Goal: Task Accomplishment & Management: Manage account settings

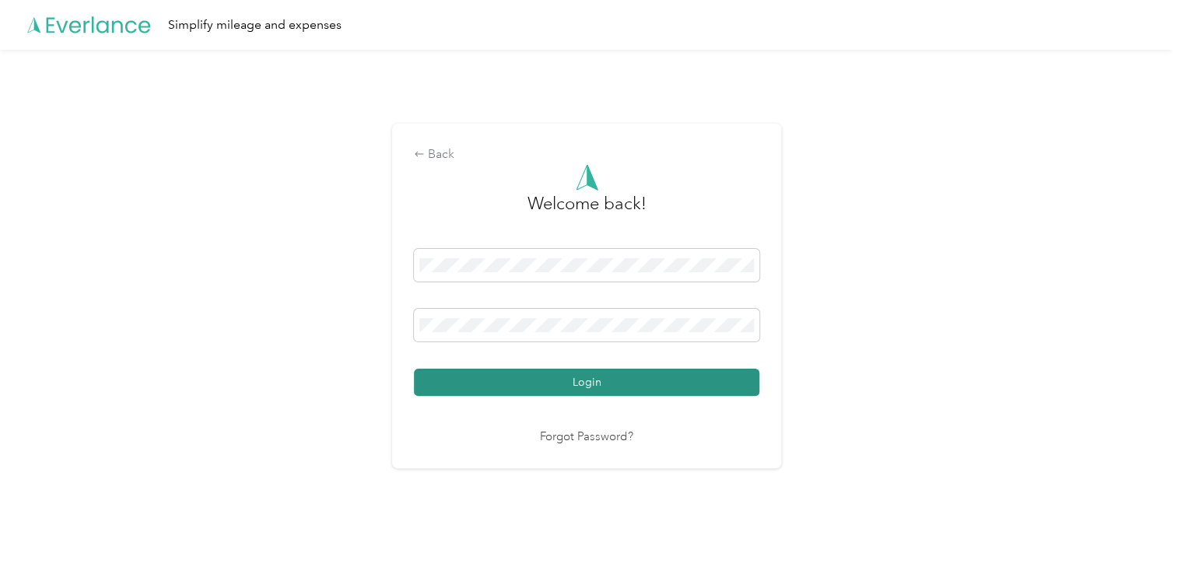
click at [557, 384] on button "Login" at bounding box center [586, 382] width 345 height 27
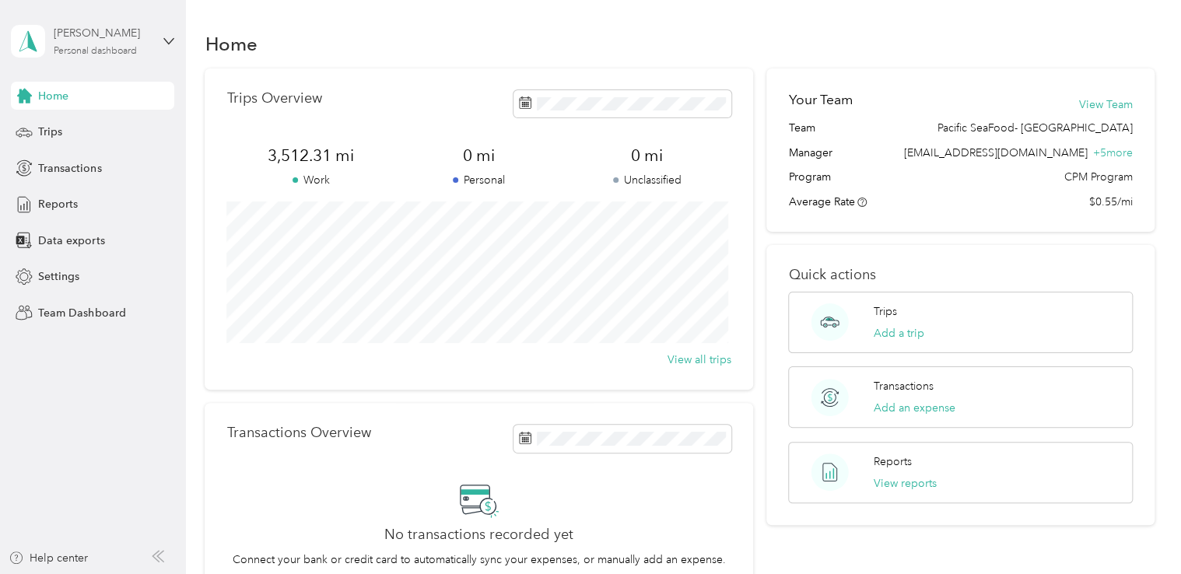
click at [79, 49] on div "Personal dashboard" at bounding box center [95, 51] width 83 height 9
click at [73, 129] on div "Team dashboard" at bounding box center [66, 127] width 83 height 16
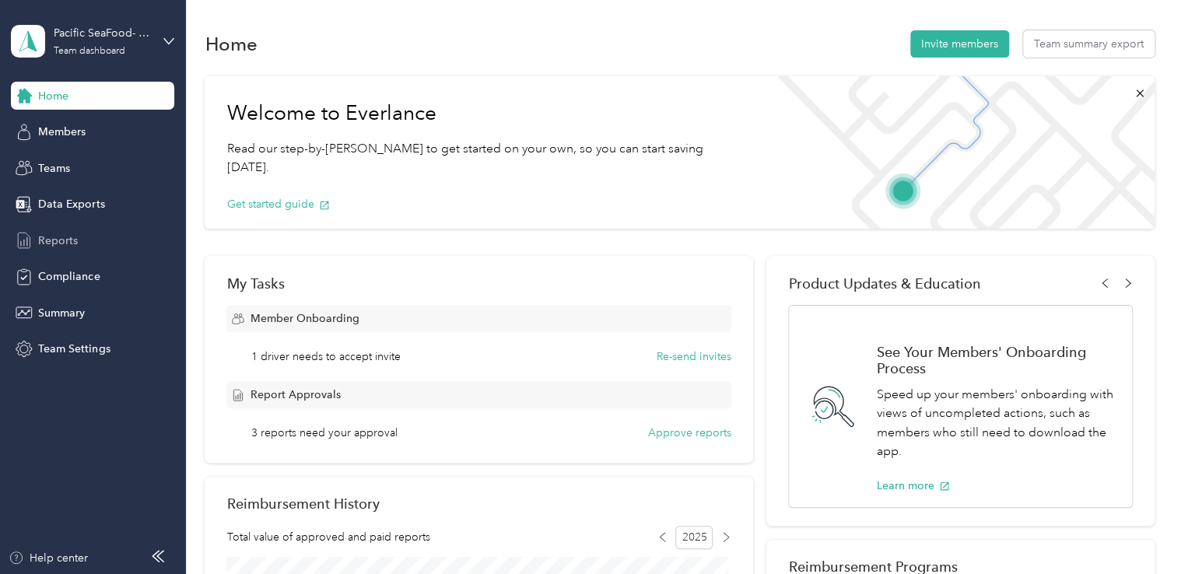
click at [56, 241] on span "Reports" at bounding box center [58, 241] width 40 height 16
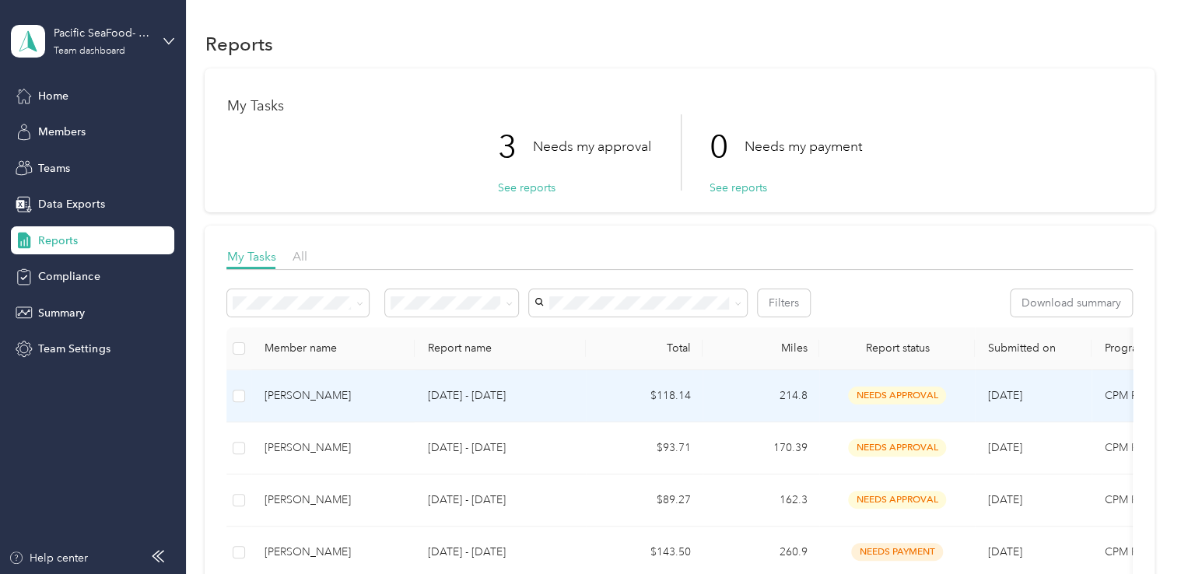
click at [324, 397] on div "[PERSON_NAME]" at bounding box center [333, 395] width 138 height 17
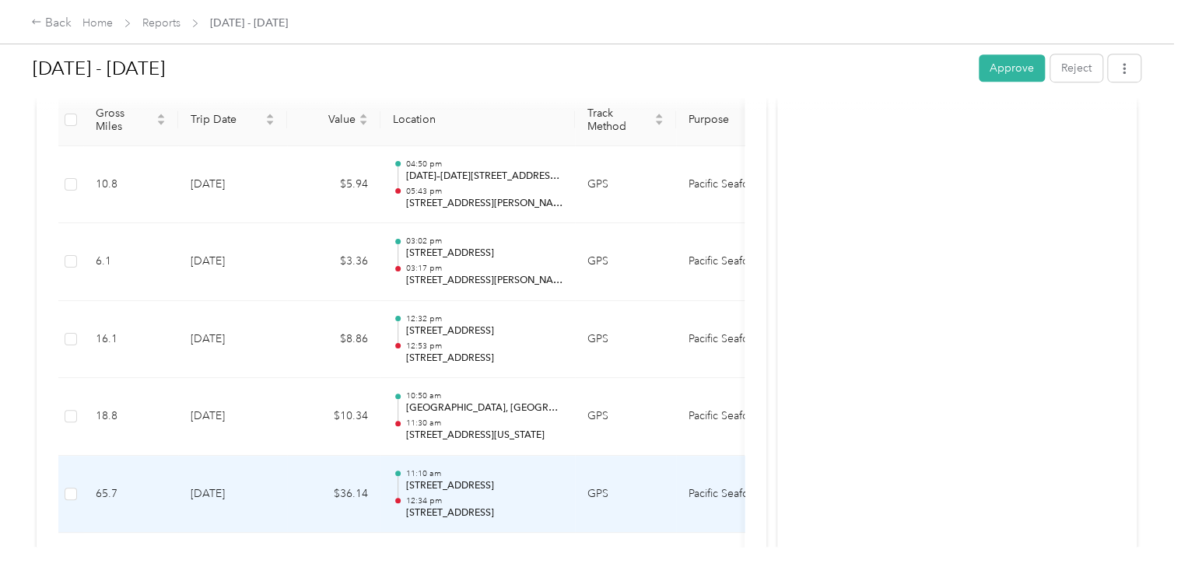
scroll to position [467, 0]
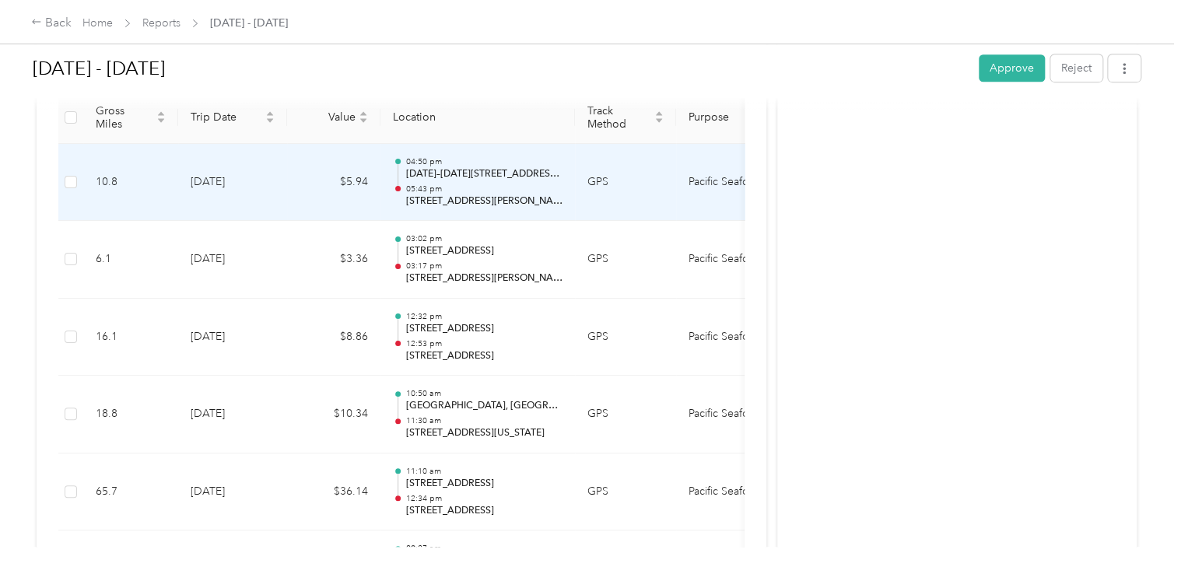
click at [292, 169] on td "$5.94" at bounding box center [333, 183] width 93 height 78
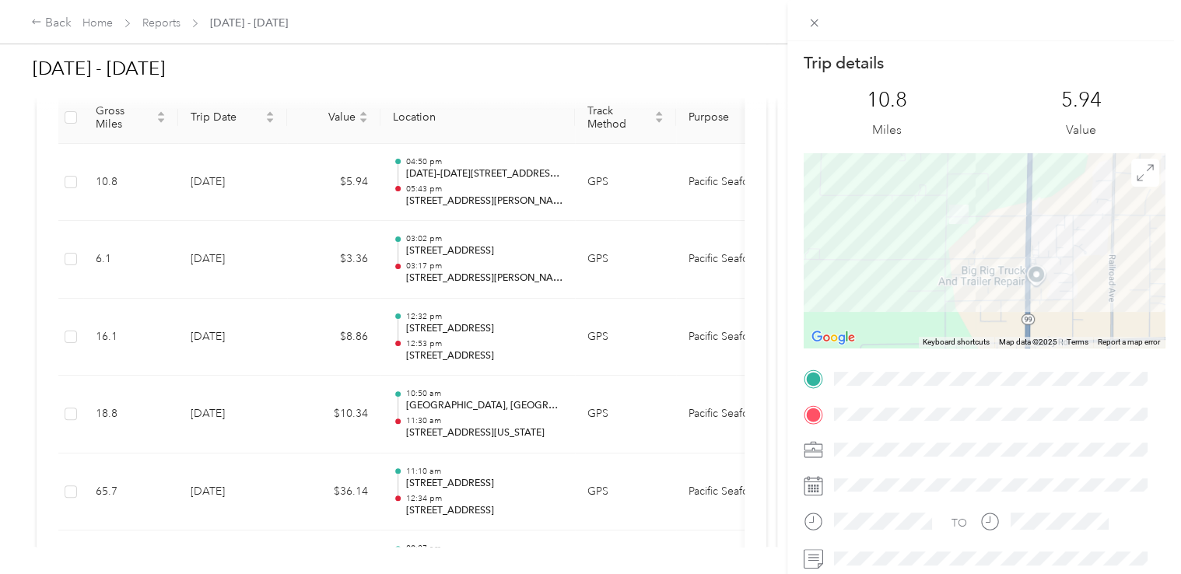
drag, startPoint x: 1085, startPoint y: 256, endPoint x: 909, endPoint y: 255, distance: 176.6
click at [899, 259] on div at bounding box center [984, 250] width 361 height 194
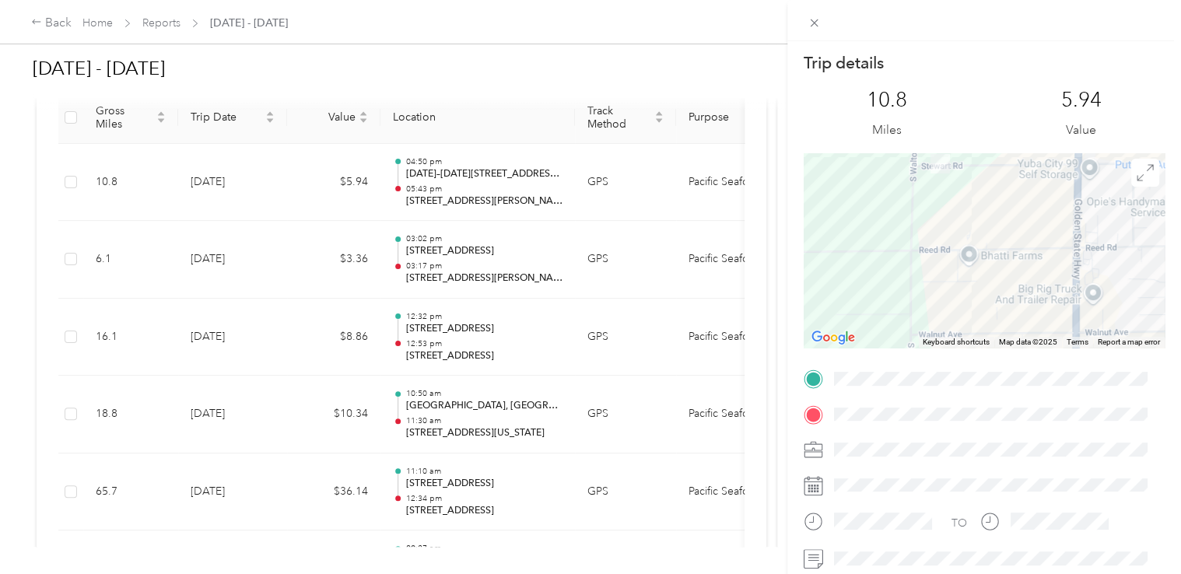
drag, startPoint x: 1019, startPoint y: 233, endPoint x: 955, endPoint y: 233, distance: 64.6
click at [955, 233] on div at bounding box center [984, 250] width 361 height 194
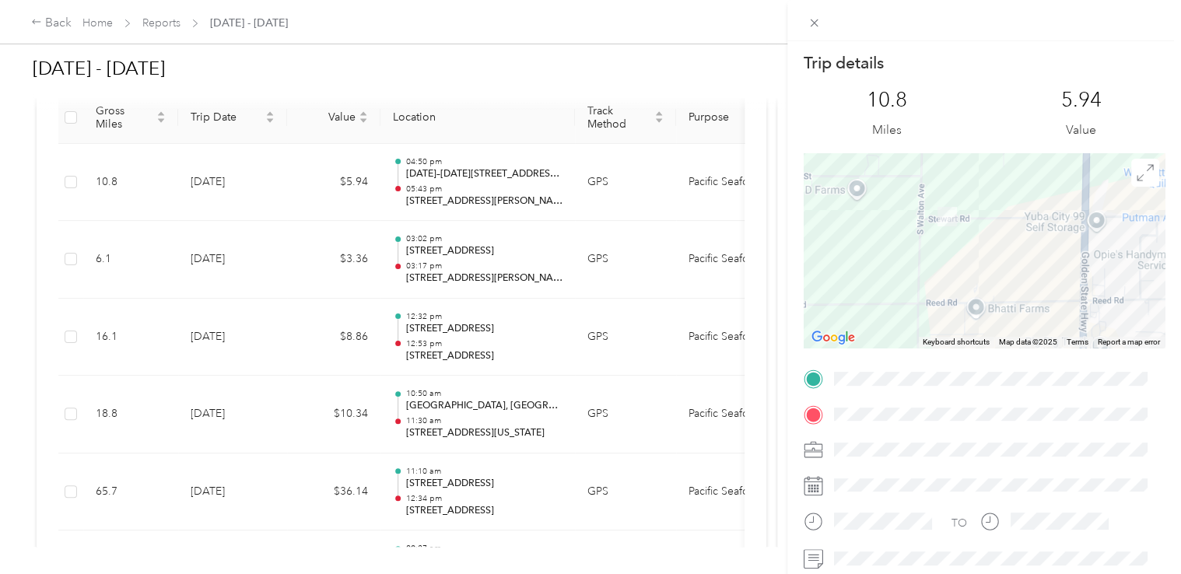
drag, startPoint x: 981, startPoint y: 208, endPoint x: 989, endPoint y: 263, distance: 55.0
click at [989, 263] on div at bounding box center [984, 250] width 361 height 194
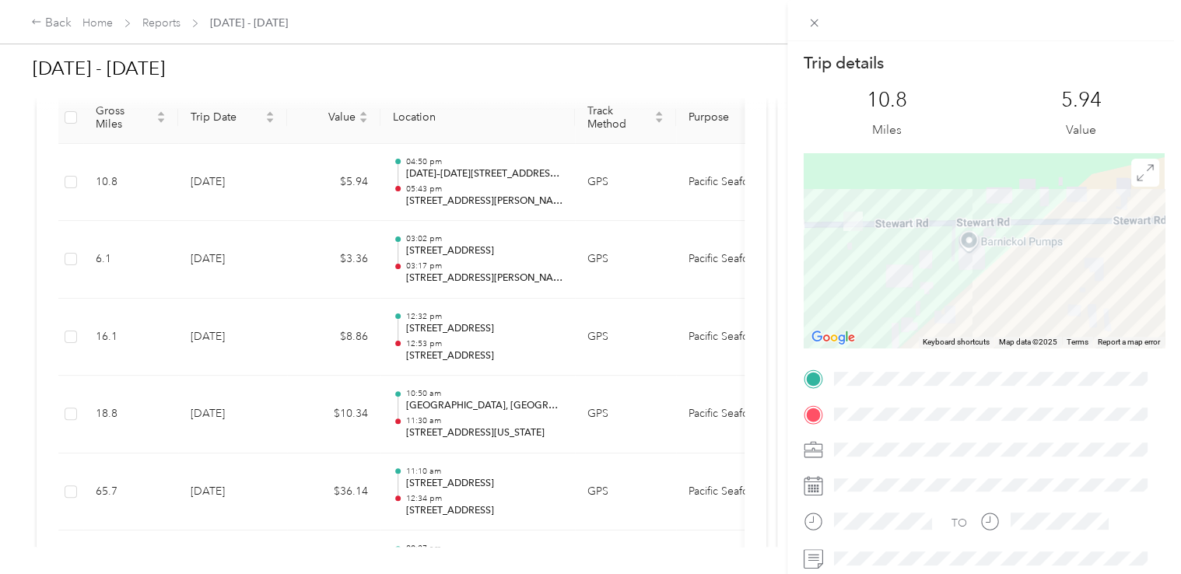
drag, startPoint x: 917, startPoint y: 199, endPoint x: 941, endPoint y: 289, distance: 93.2
click at [941, 289] on div at bounding box center [984, 250] width 361 height 194
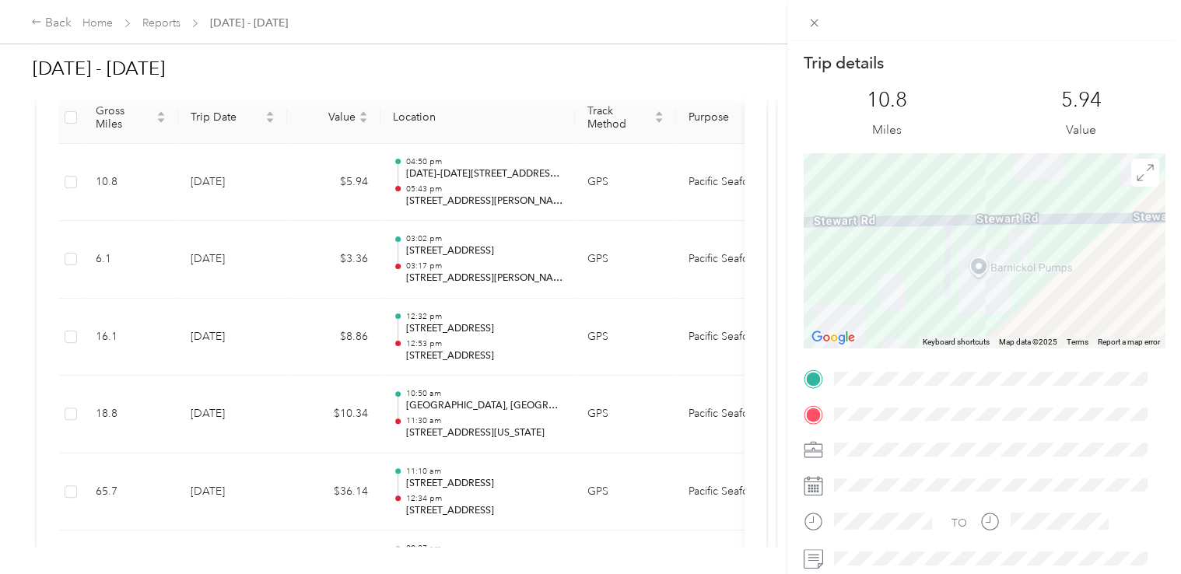
drag, startPoint x: 898, startPoint y: 223, endPoint x: 838, endPoint y: 278, distance: 81.0
click at [838, 278] on div at bounding box center [984, 250] width 361 height 194
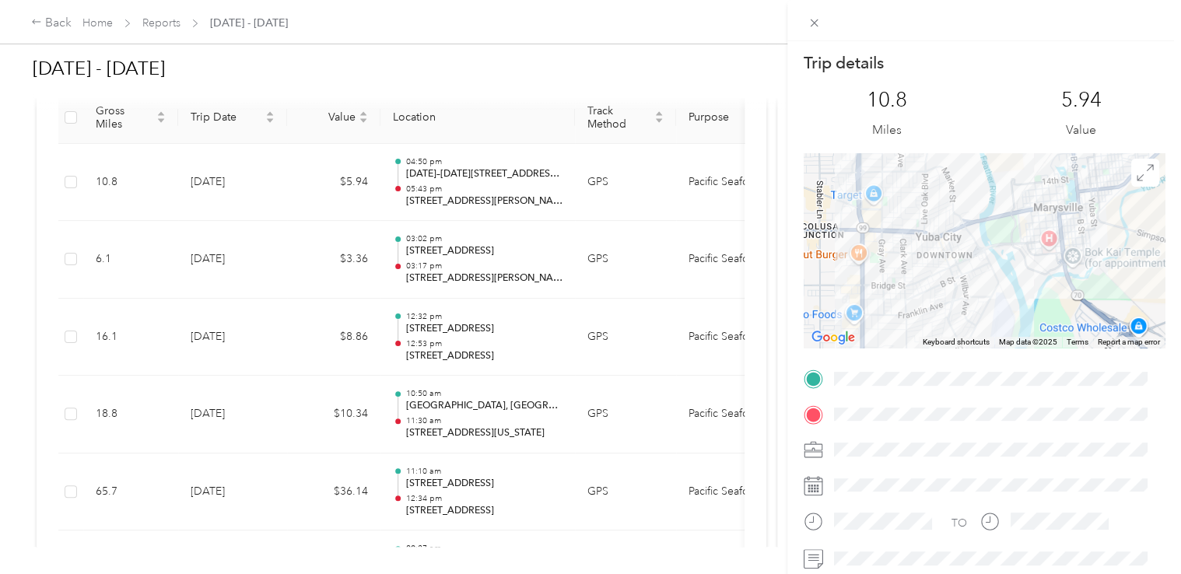
drag, startPoint x: 1001, startPoint y: 176, endPoint x: 892, endPoint y: 458, distance: 302.7
click at [892, 458] on div "Trip details This trip cannot be edited because it is either under review, appr…" at bounding box center [984, 398] width 361 height 693
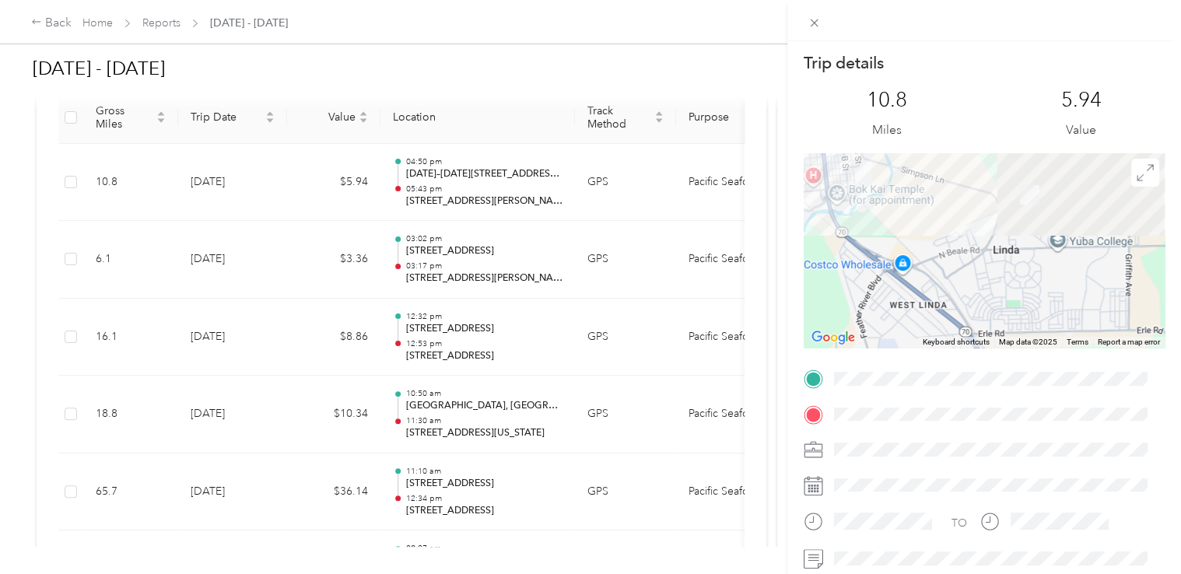
drag, startPoint x: 892, startPoint y: 458, endPoint x: 775, endPoint y: 244, distance: 244.1
click at [775, 244] on div "Trip details This trip cannot be edited because it is either under review, appr…" at bounding box center [590, 287] width 1181 height 574
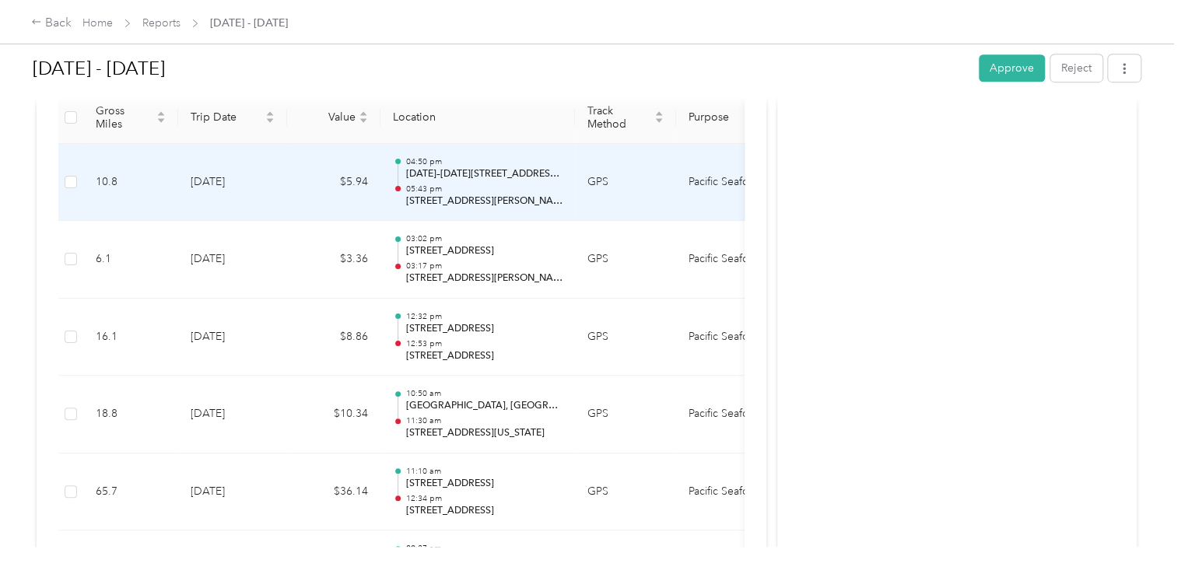
click at [294, 151] on td "$5.94" at bounding box center [333, 183] width 93 height 78
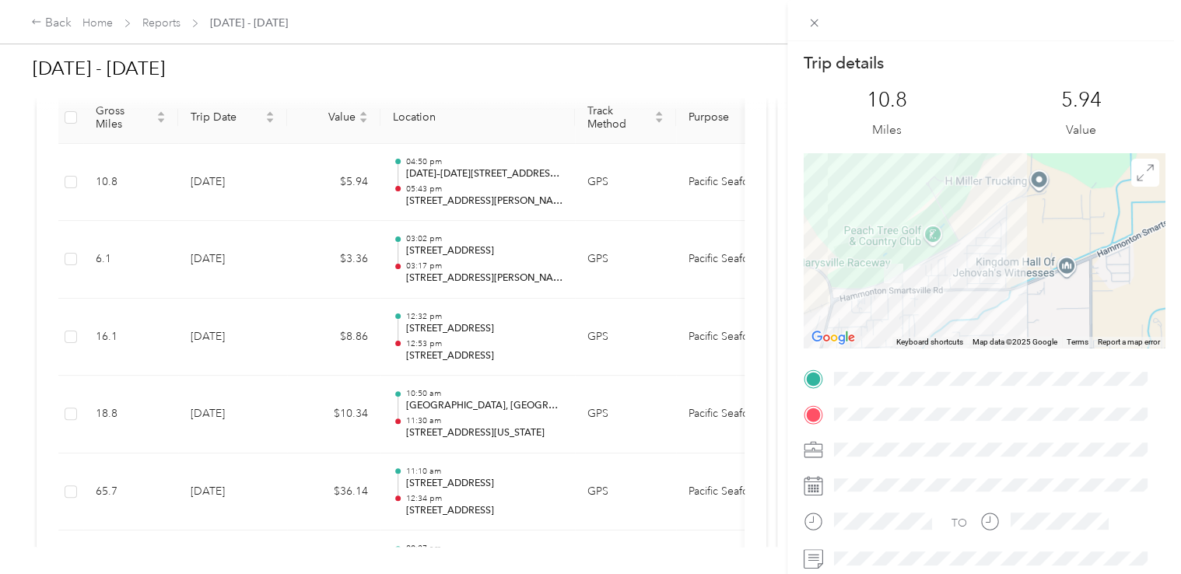
drag, startPoint x: 965, startPoint y: 178, endPoint x: 993, endPoint y: 325, distance: 149.7
click at [993, 325] on div at bounding box center [984, 250] width 361 height 194
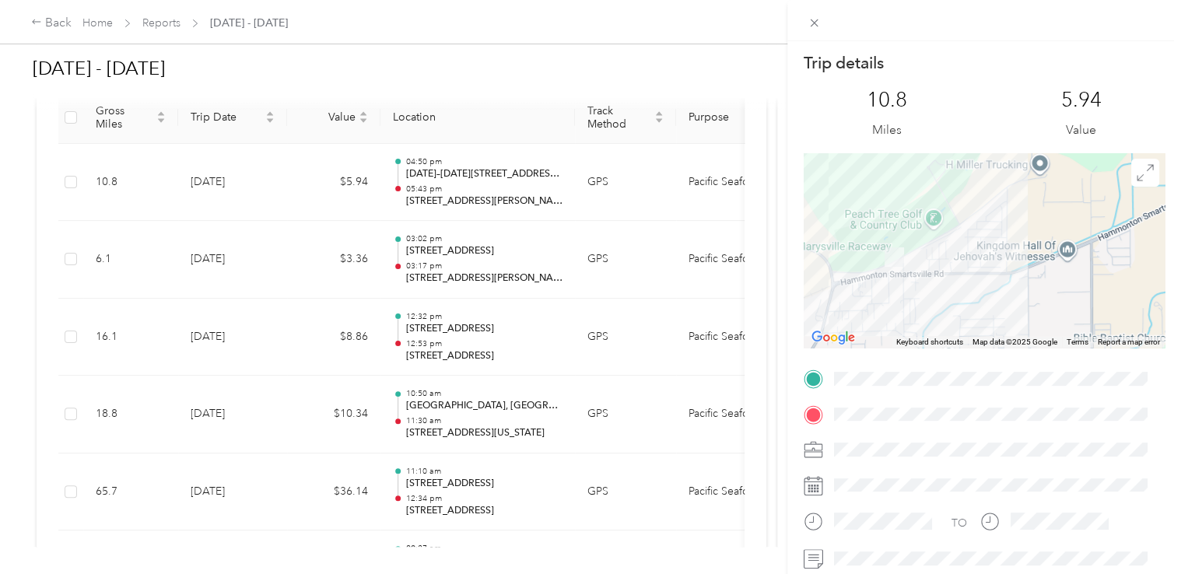
click at [505, 311] on div "Trip details This trip cannot be edited because it is either under review, appr…" at bounding box center [590, 287] width 1181 height 574
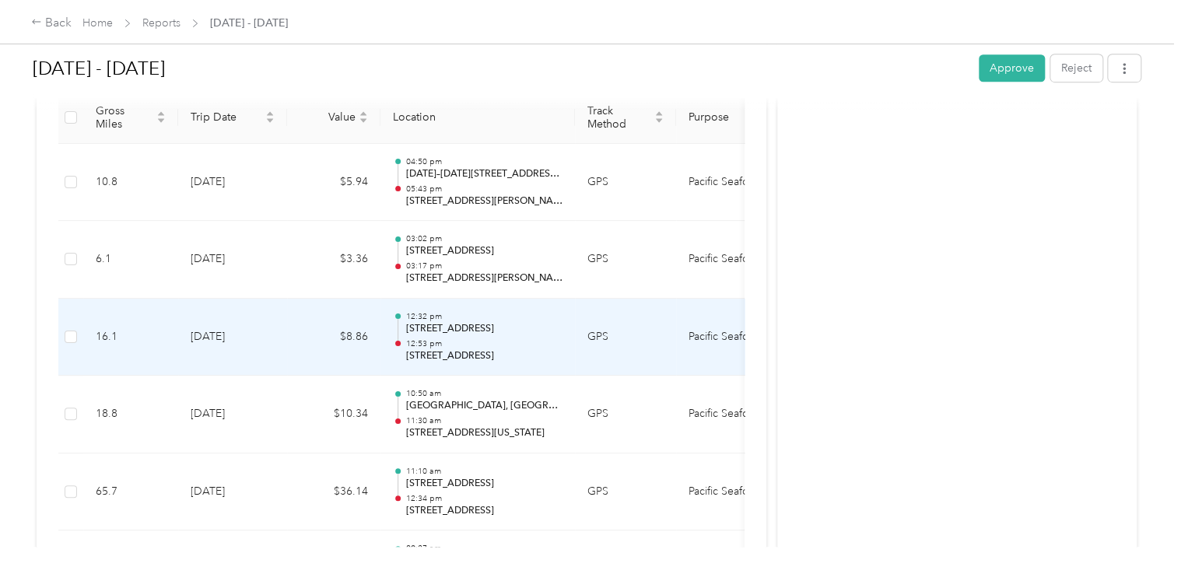
click at [500, 338] on p "12:53 pm" at bounding box center [483, 343] width 157 height 11
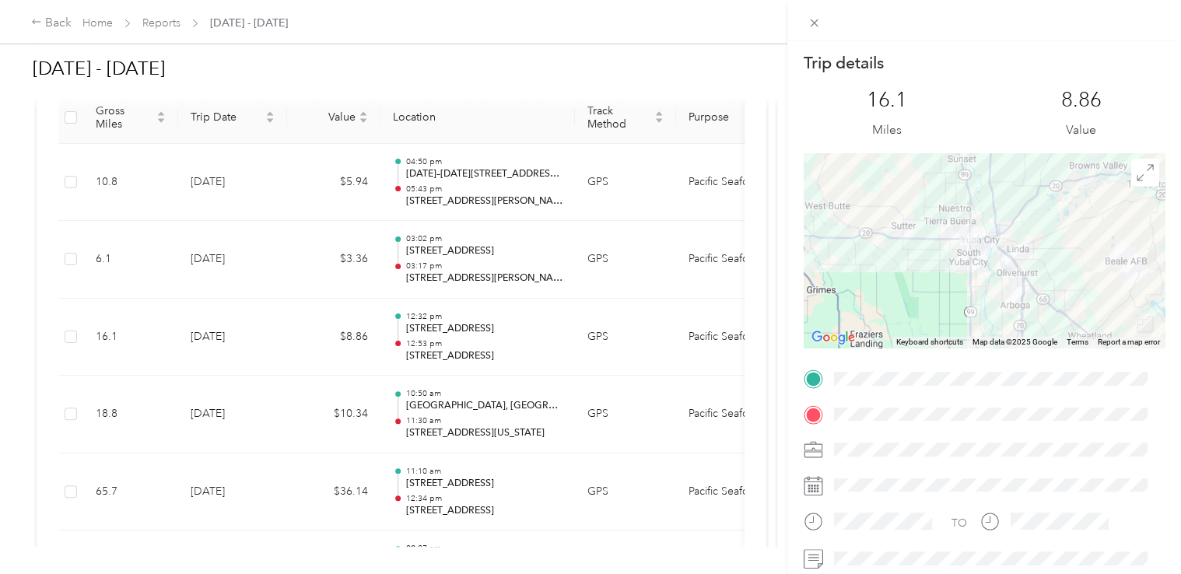
drag, startPoint x: 1060, startPoint y: 235, endPoint x: 1074, endPoint y: 283, distance: 50.0
click at [1074, 283] on div at bounding box center [984, 250] width 361 height 194
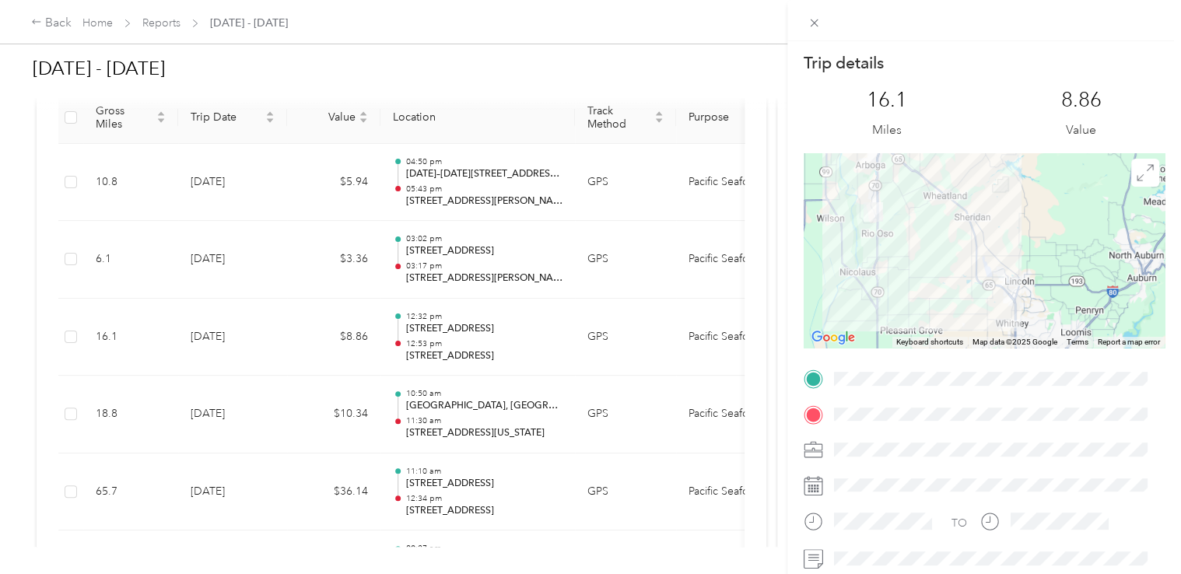
drag, startPoint x: 1067, startPoint y: 319, endPoint x: 921, endPoint y: 178, distance: 202.5
click at [921, 178] on div at bounding box center [984, 250] width 361 height 194
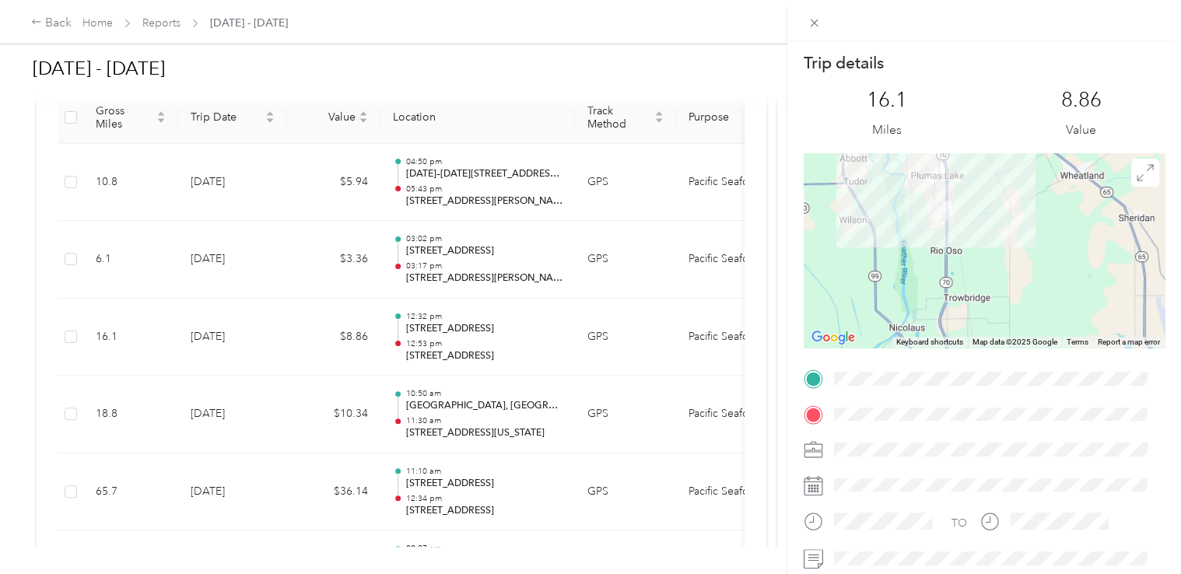
drag, startPoint x: 856, startPoint y: 233, endPoint x: 961, endPoint y: 233, distance: 104.2
click at [961, 233] on div at bounding box center [984, 250] width 361 height 194
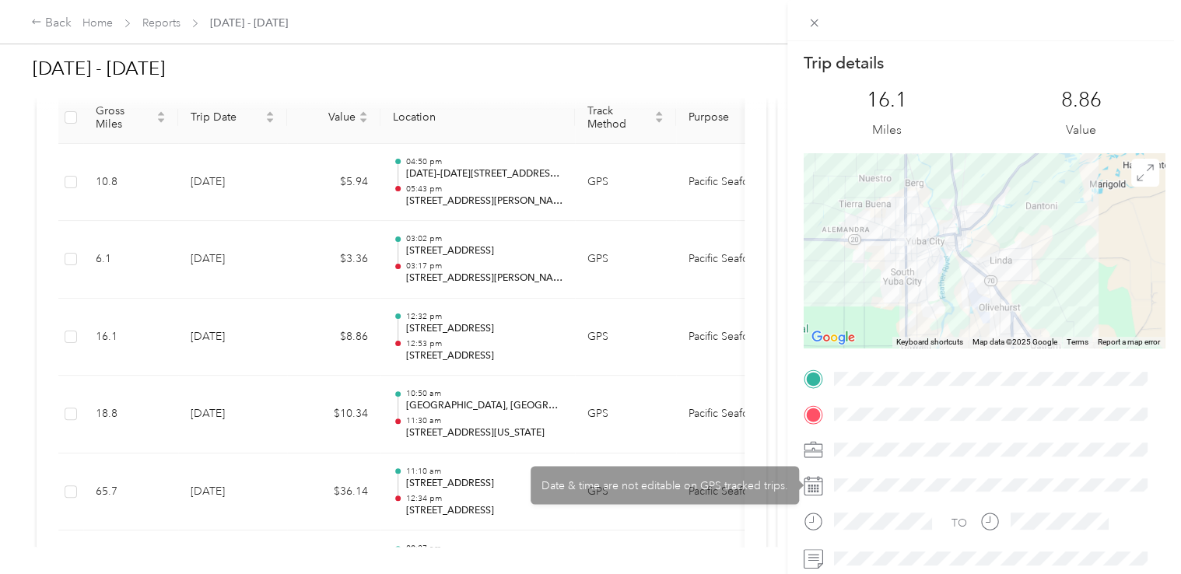
drag, startPoint x: 954, startPoint y: 202, endPoint x: 1035, endPoint y: 478, distance: 288.0
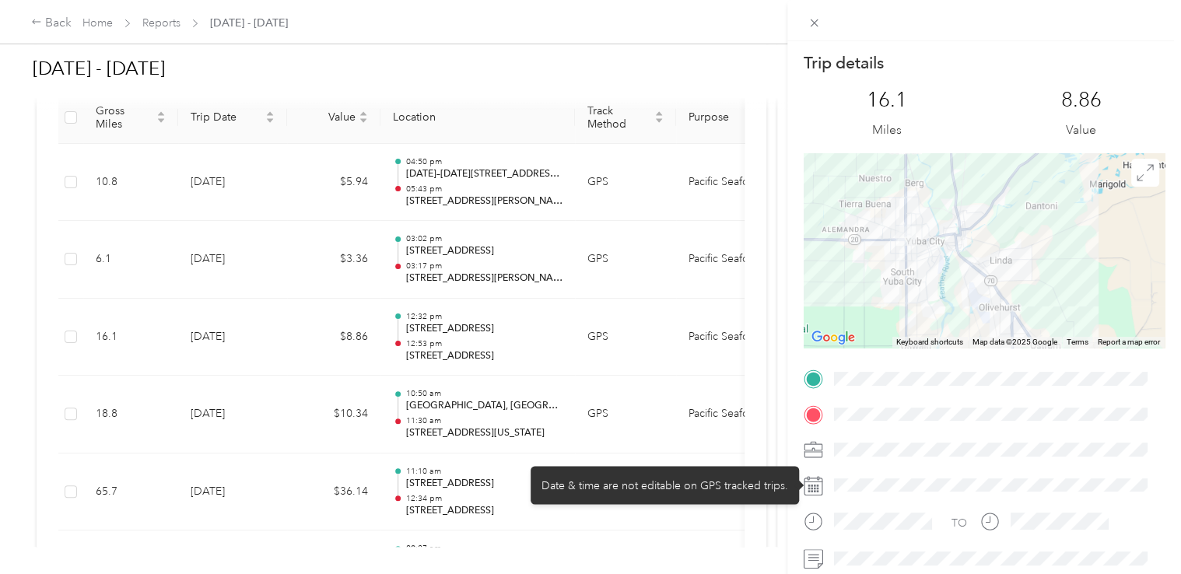
click at [1035, 478] on div "Trip details This trip cannot be edited because it is either under review, appr…" at bounding box center [984, 398] width 361 height 693
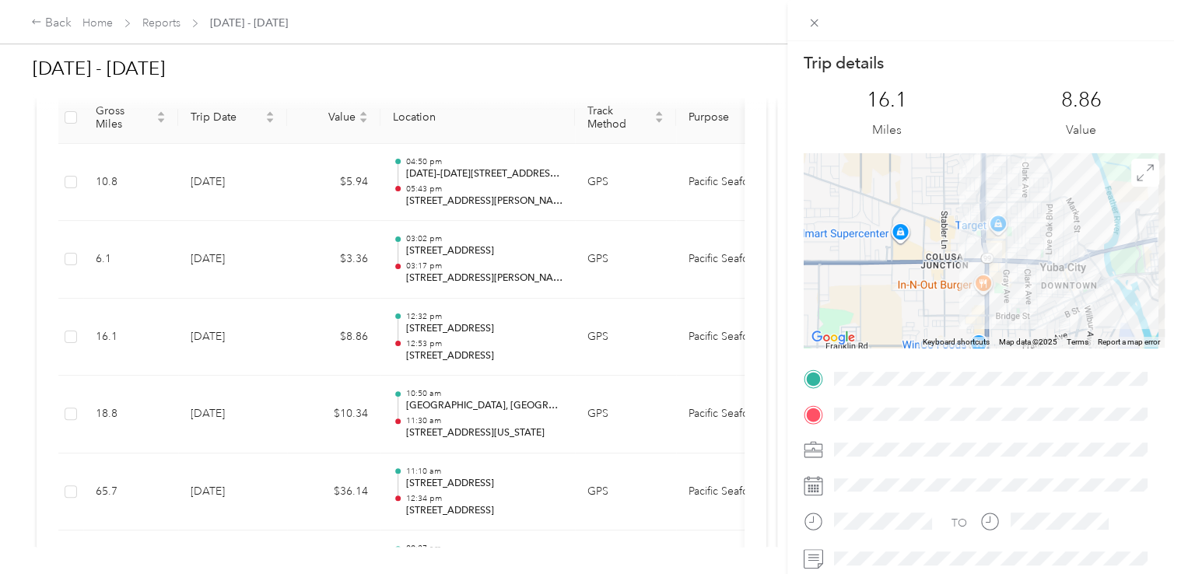
drag, startPoint x: 930, startPoint y: 264, endPoint x: 905, endPoint y: 174, distance: 93.4
click at [905, 174] on div at bounding box center [984, 250] width 361 height 194
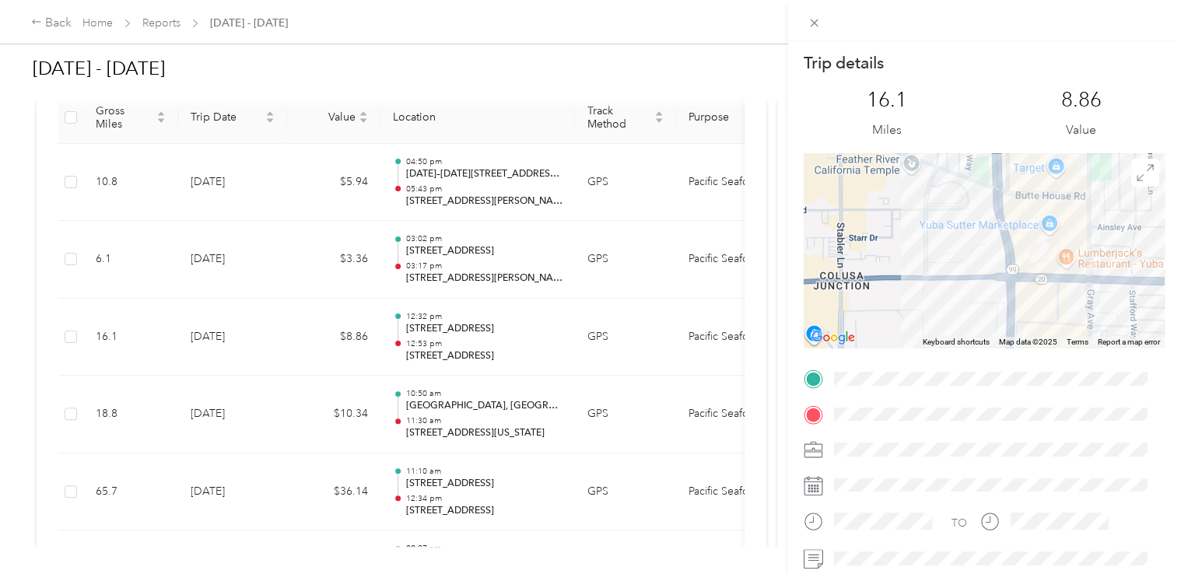
drag, startPoint x: 1015, startPoint y: 266, endPoint x: 850, endPoint y: 201, distance: 177.4
click at [850, 201] on div at bounding box center [984, 250] width 361 height 194
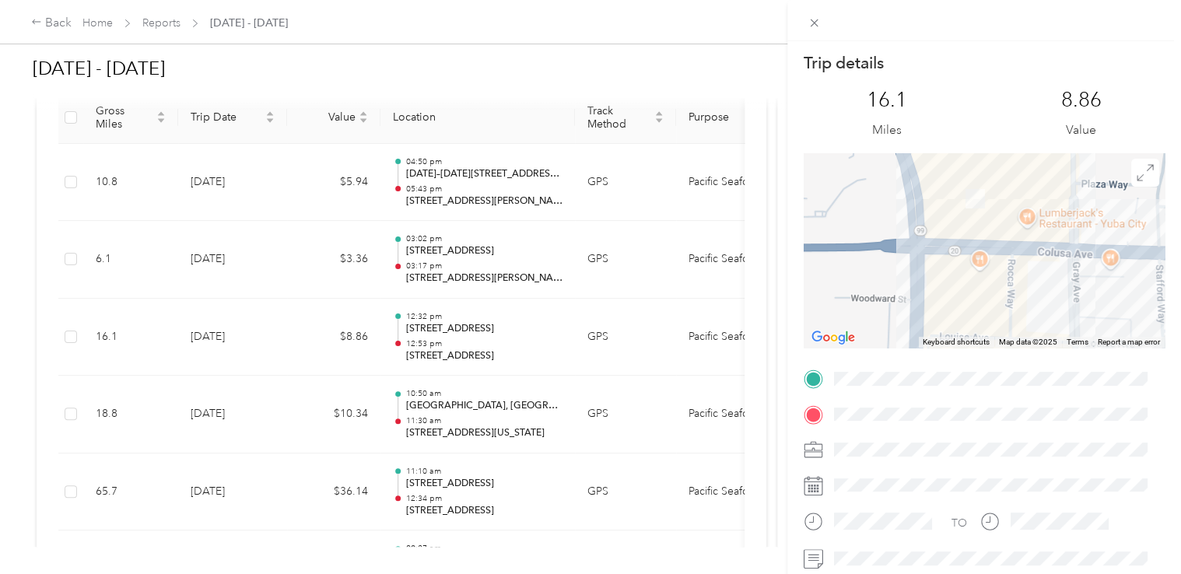
drag, startPoint x: 974, startPoint y: 212, endPoint x: 829, endPoint y: 195, distance: 145.7
click at [829, 195] on div at bounding box center [984, 250] width 361 height 194
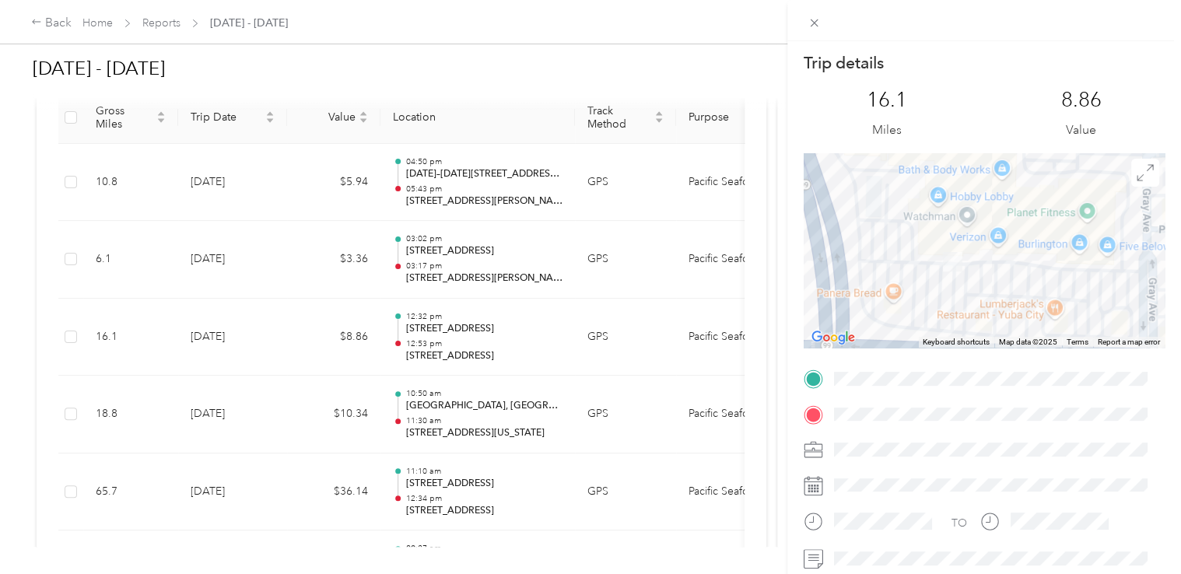
drag, startPoint x: 923, startPoint y: 211, endPoint x: 862, endPoint y: 290, distance: 99.9
click at [862, 290] on div at bounding box center [984, 250] width 361 height 194
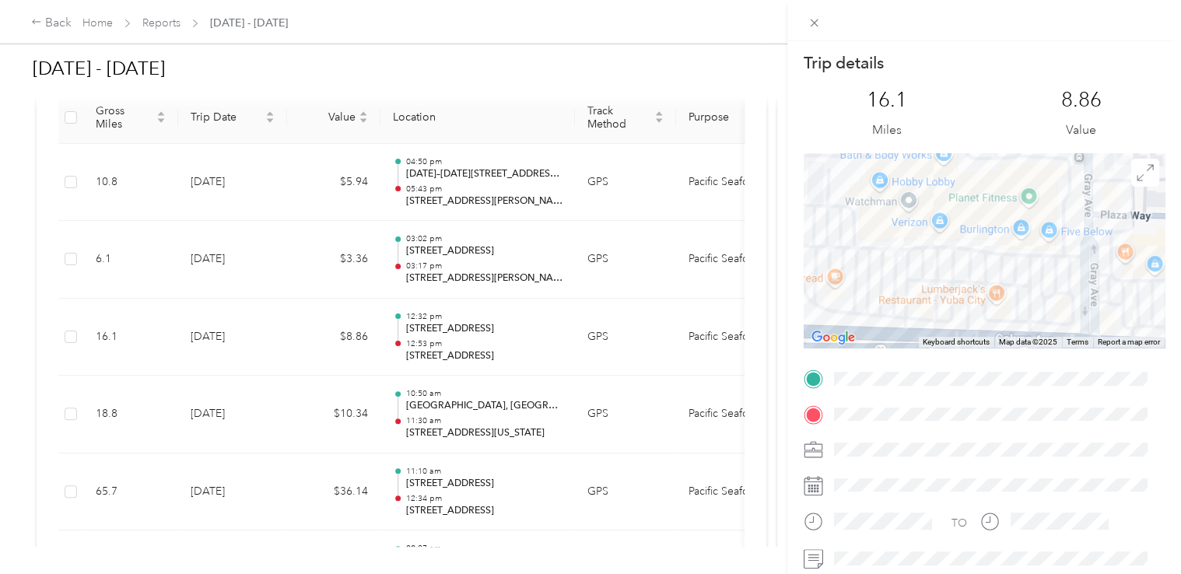
drag, startPoint x: 1022, startPoint y: 243, endPoint x: 961, endPoint y: 229, distance: 63.0
click at [961, 229] on div at bounding box center [984, 250] width 361 height 194
click at [279, 463] on div "Trip details This trip cannot be edited because it is either under review, appr…" at bounding box center [590, 287] width 1181 height 574
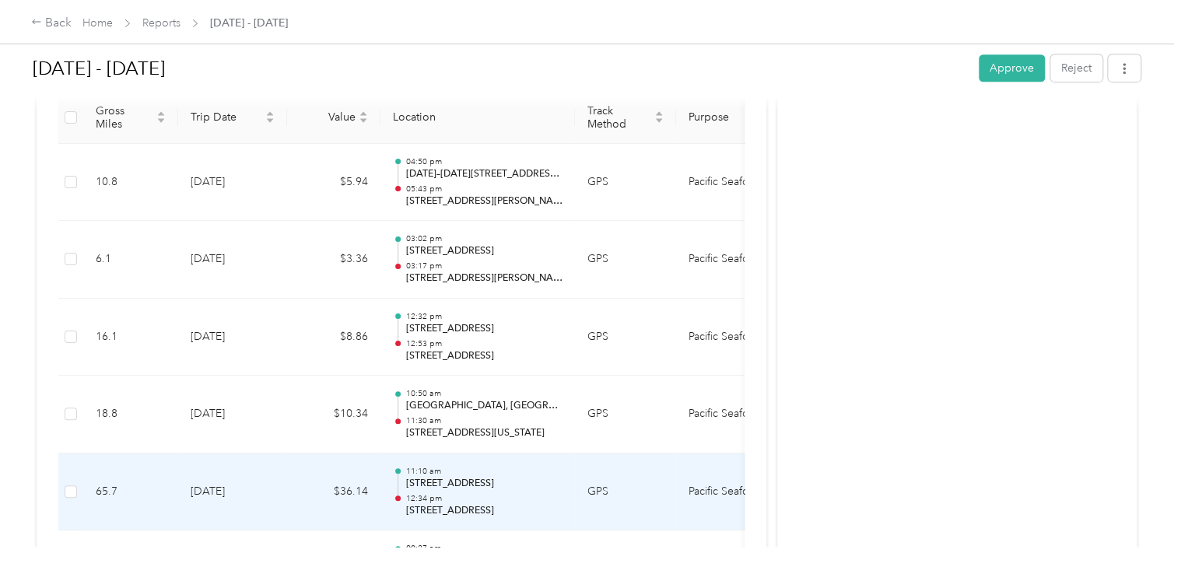
click at [511, 493] on p "12:34 pm" at bounding box center [483, 498] width 157 height 11
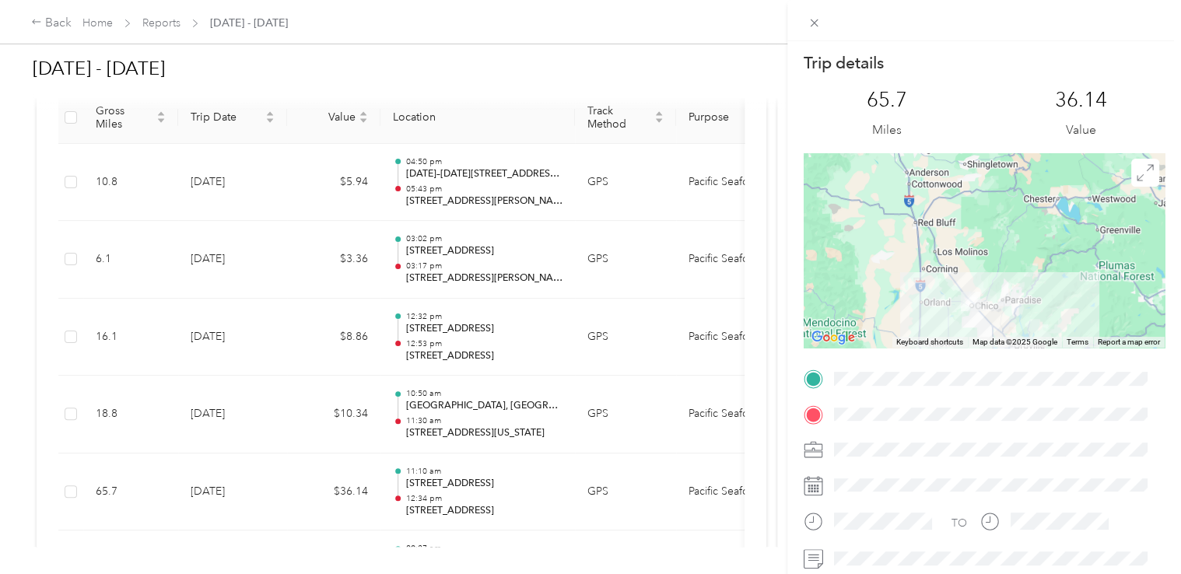
drag, startPoint x: 951, startPoint y: 207, endPoint x: 937, endPoint y: 367, distance: 160.9
click at [937, 370] on div "Trip details This trip cannot be edited because it is either under review, appr…" at bounding box center [984, 398] width 361 height 693
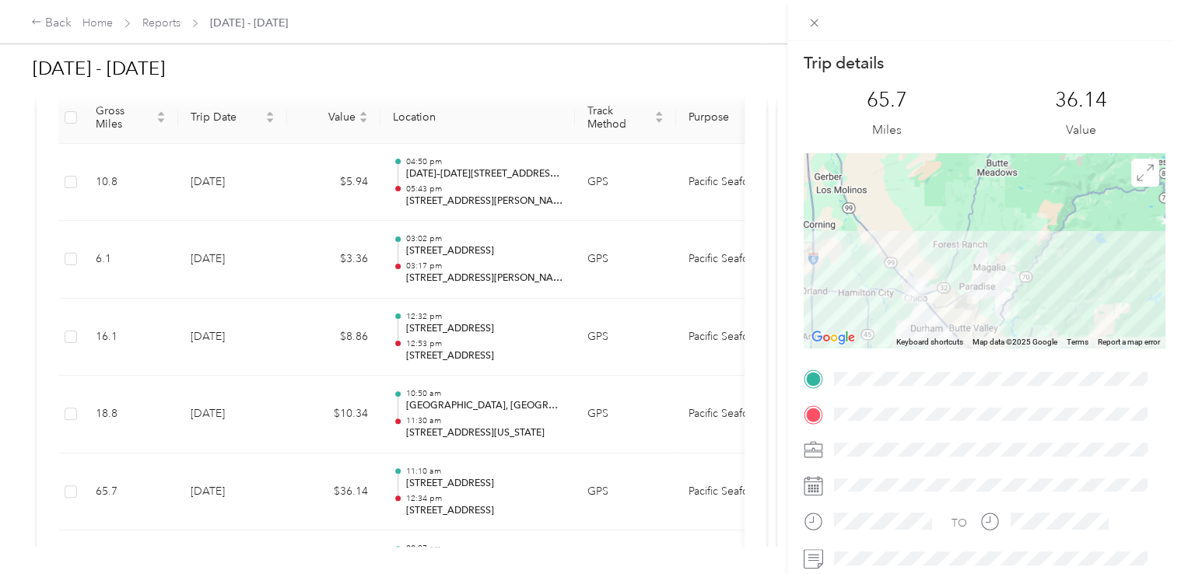
drag, startPoint x: 1083, startPoint y: 260, endPoint x: 924, endPoint y: 229, distance: 161.7
click at [924, 229] on div at bounding box center [984, 250] width 361 height 194
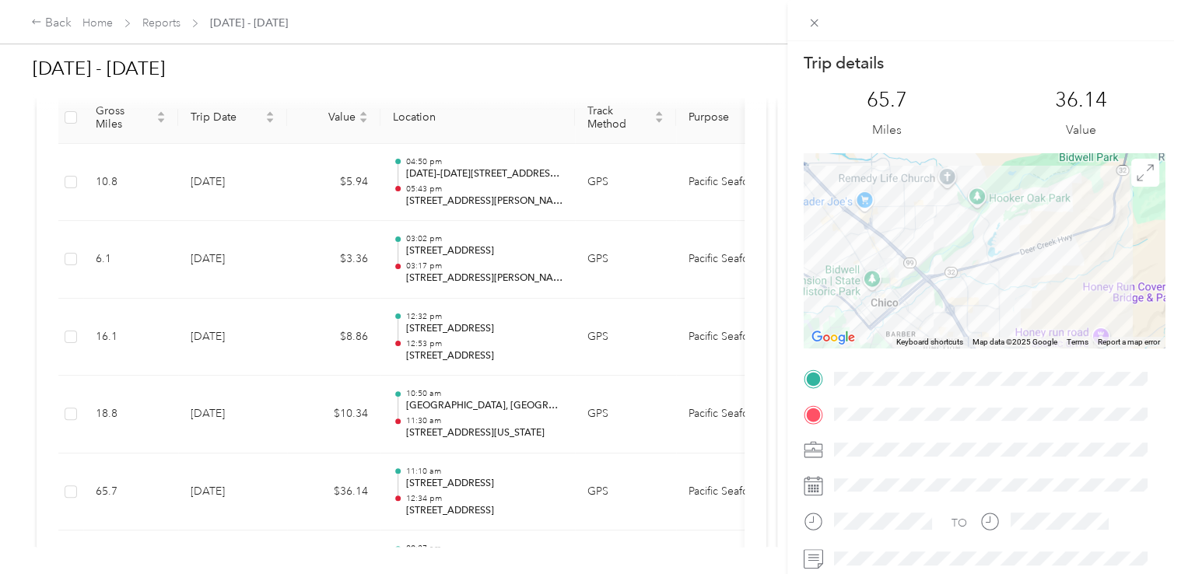
drag, startPoint x: 866, startPoint y: 265, endPoint x: 1066, endPoint y: 215, distance: 206.2
click at [1066, 215] on div at bounding box center [984, 250] width 361 height 194
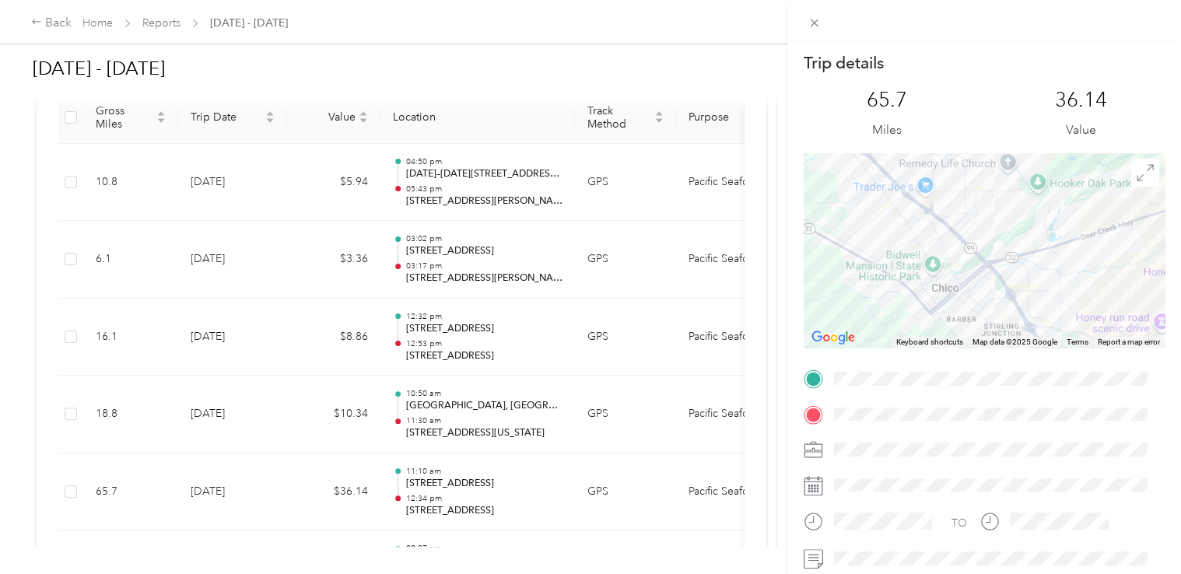
click at [865, 264] on div at bounding box center [984, 250] width 361 height 194
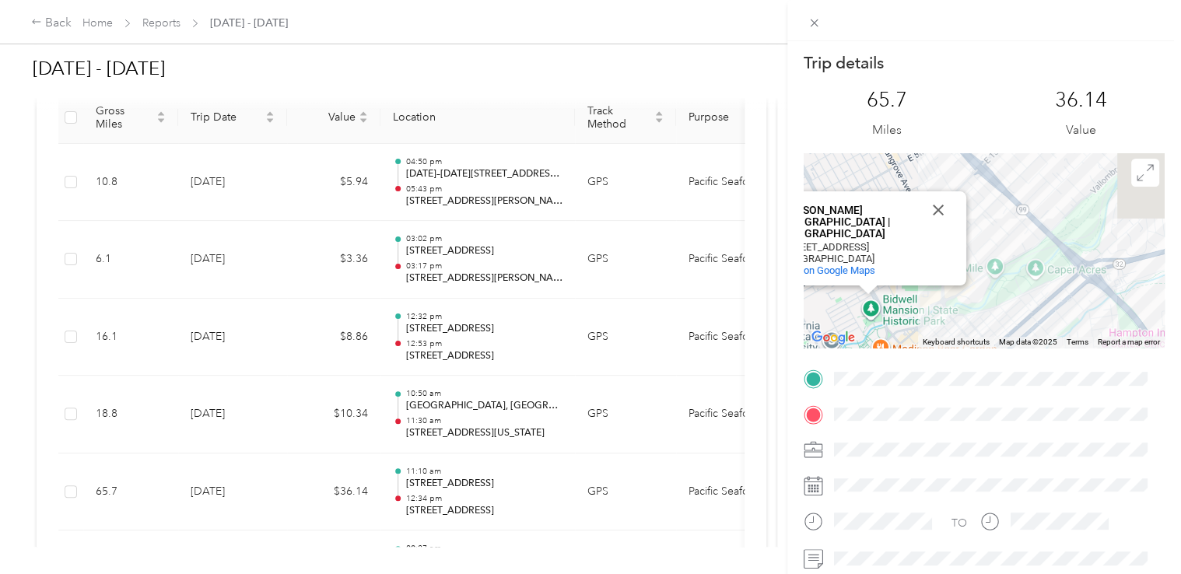
drag, startPoint x: 977, startPoint y: 243, endPoint x: 736, endPoint y: 223, distance: 241.9
click at [736, 223] on div "Trip details This trip cannot be edited because it is either under review, appr…" at bounding box center [590, 287] width 1181 height 574
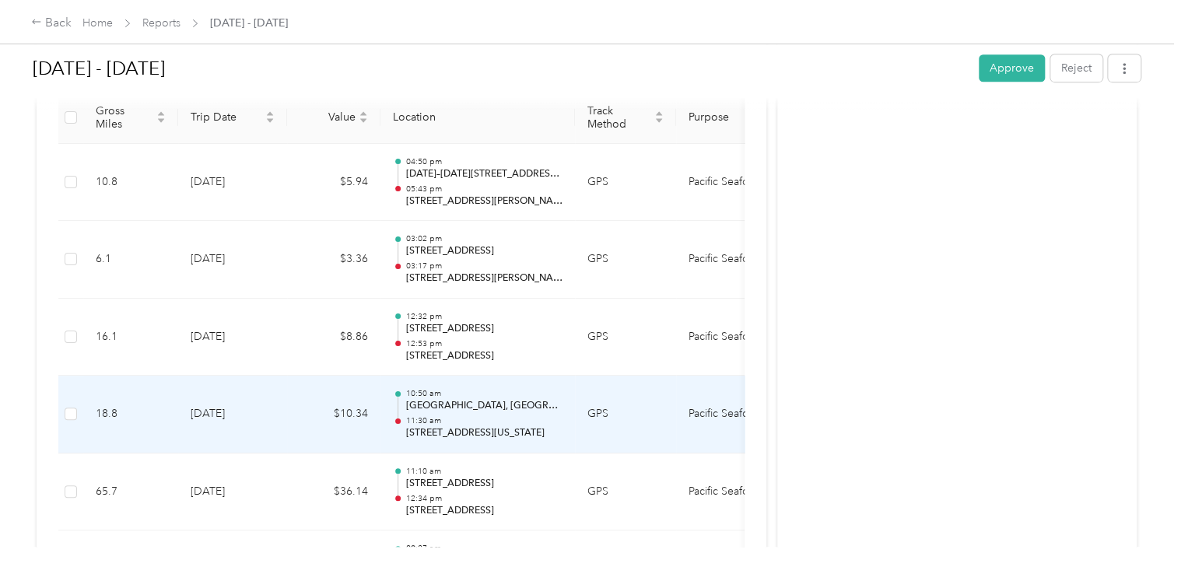
click at [466, 399] on p "[GEOGRAPHIC_DATA], [GEOGRAPHIC_DATA][US_STATE], [GEOGRAPHIC_DATA]" at bounding box center [483, 406] width 157 height 14
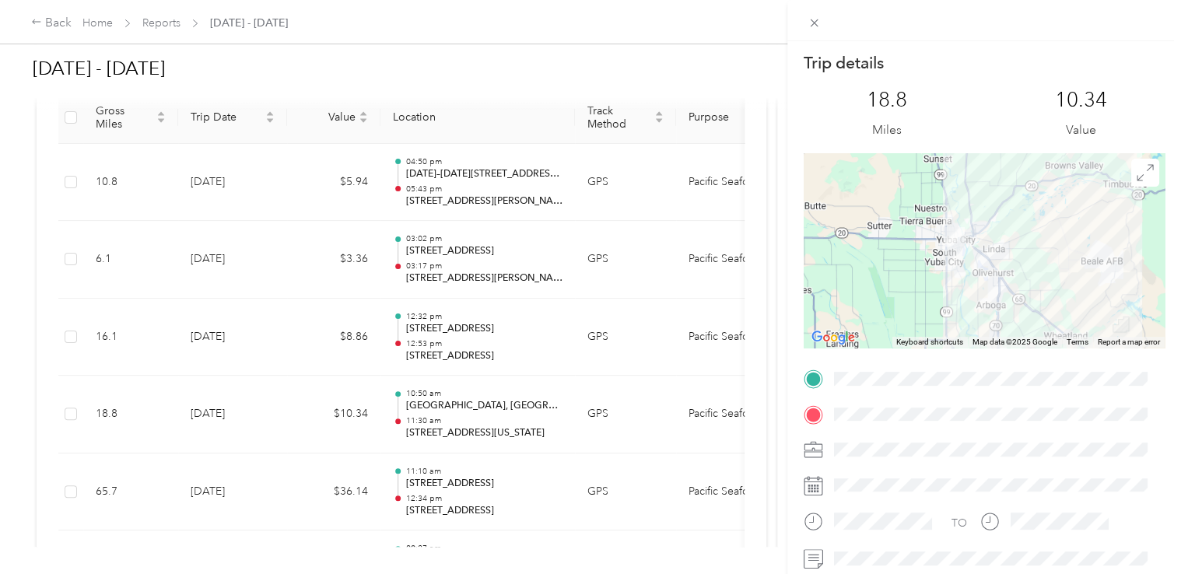
drag, startPoint x: 887, startPoint y: 214, endPoint x: 882, endPoint y: 261, distance: 46.9
click at [882, 261] on div at bounding box center [984, 250] width 361 height 194
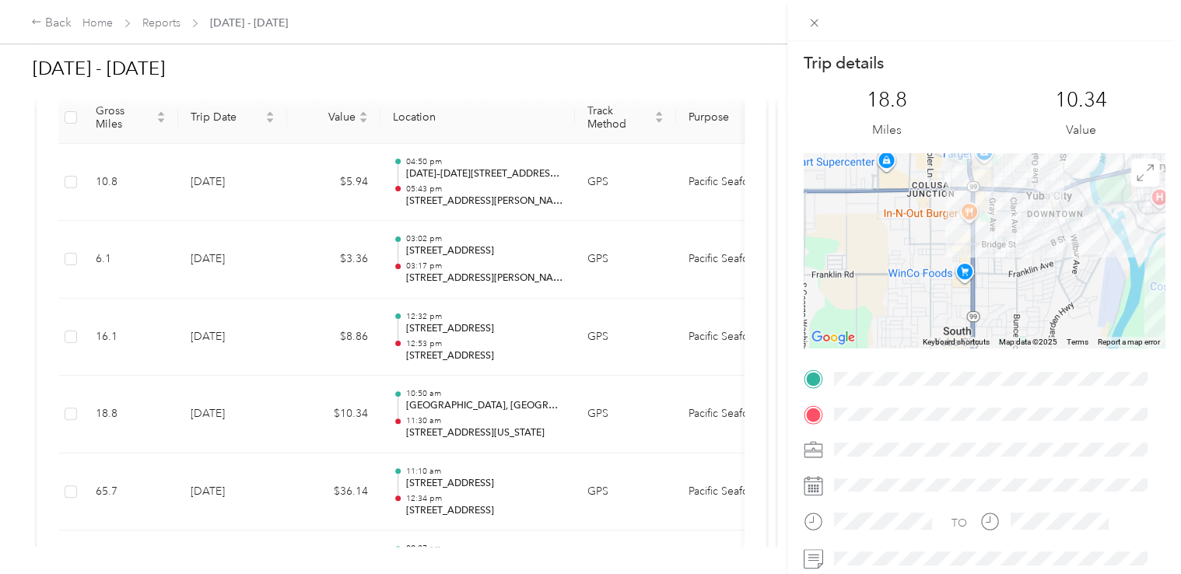
drag, startPoint x: 1033, startPoint y: 226, endPoint x: 624, endPoint y: 299, distance: 415.8
click at [623, 302] on div "Trip details This trip cannot be edited because it is either under review, appr…" at bounding box center [590, 287] width 1181 height 574
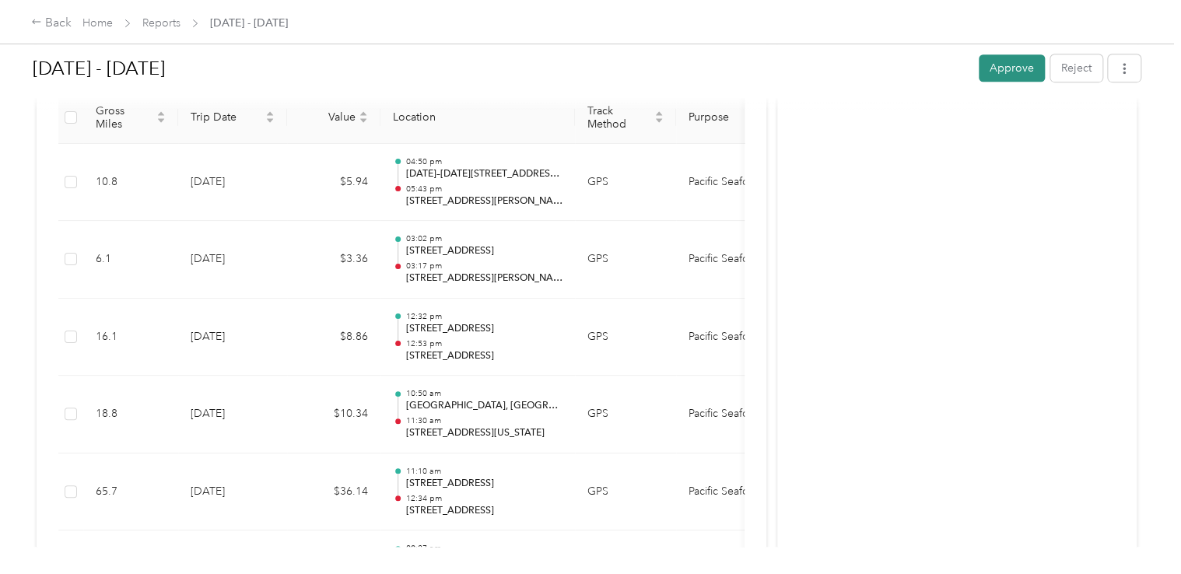
click at [1011, 68] on button "Approve" at bounding box center [1012, 67] width 66 height 27
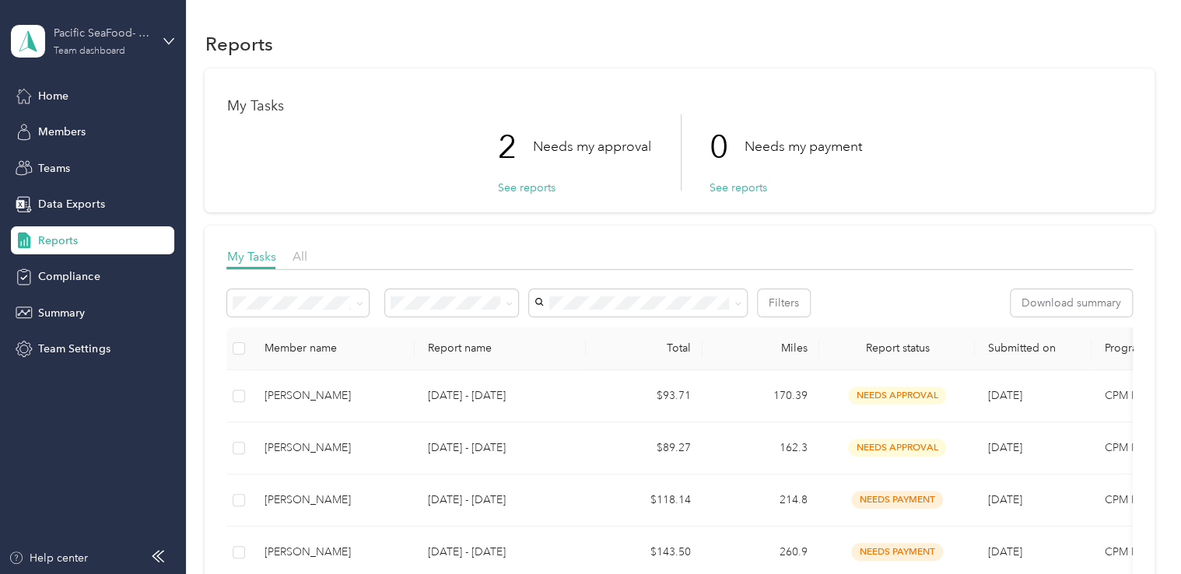
click at [110, 51] on div "Team dashboard" at bounding box center [90, 51] width 72 height 9
click at [95, 168] on div "Personal dashboard" at bounding box center [176, 162] width 306 height 27
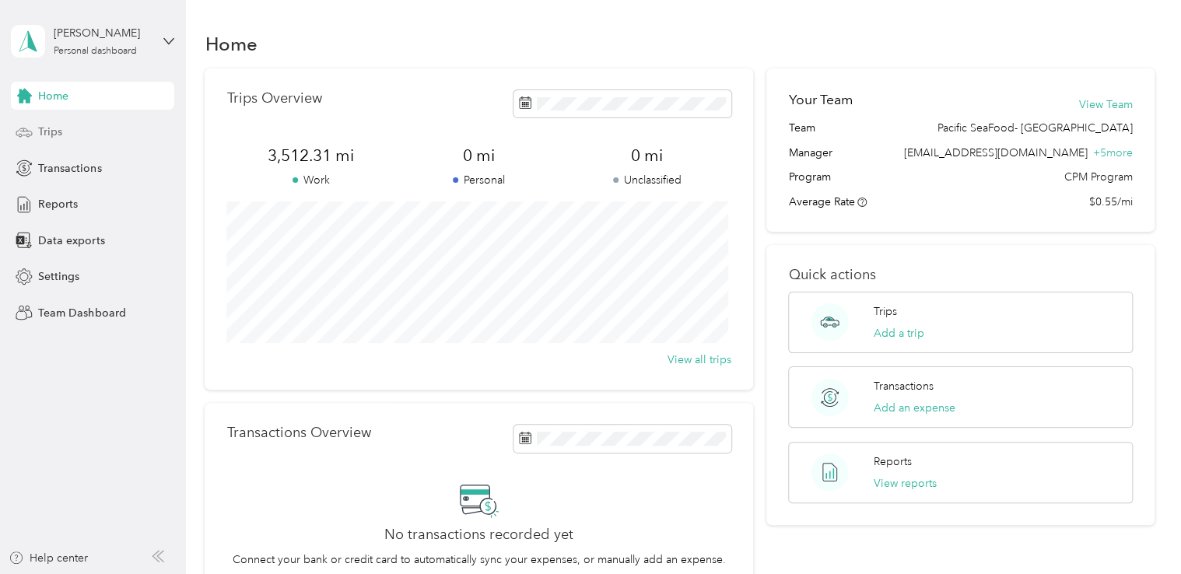
click at [51, 125] on span "Trips" at bounding box center [50, 132] width 24 height 16
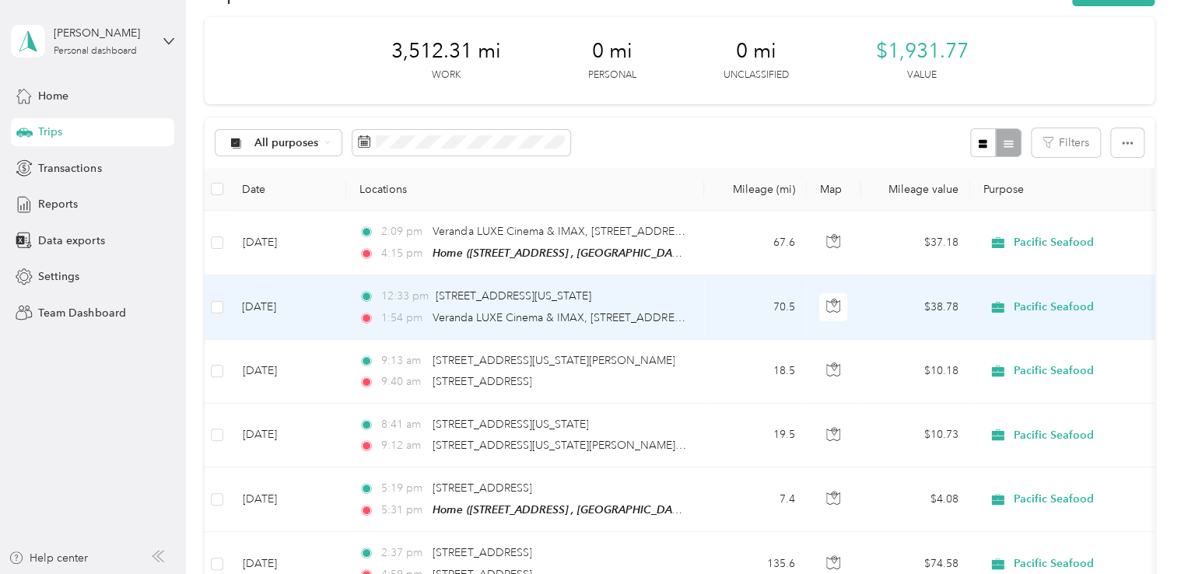
scroll to position [78, 0]
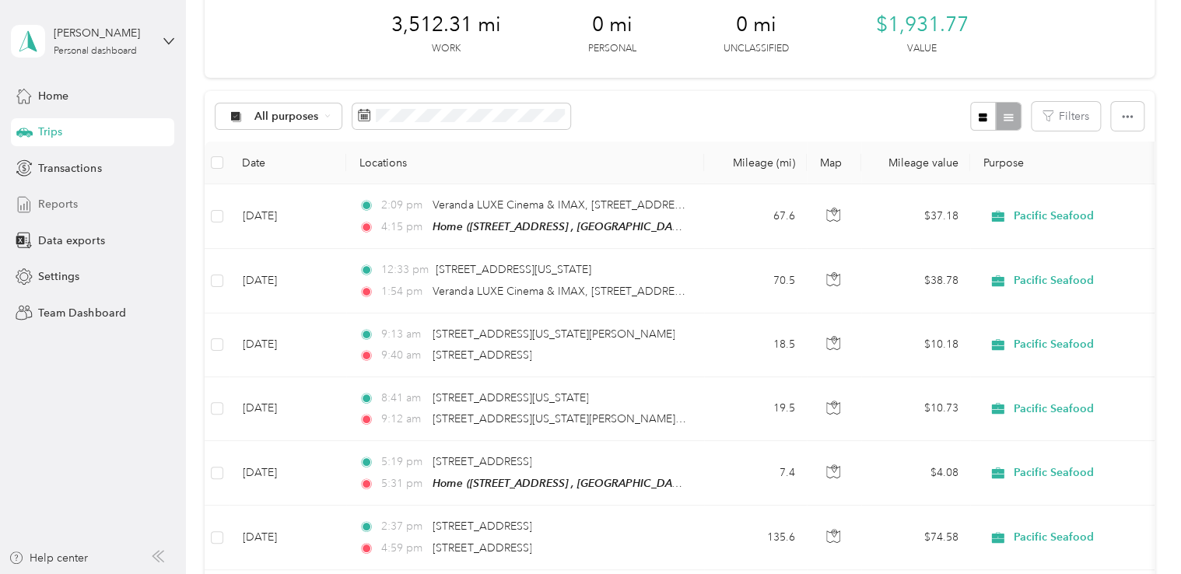
click at [72, 205] on span "Reports" at bounding box center [58, 204] width 40 height 16
